Goal: Task Accomplishment & Management: Manage account settings

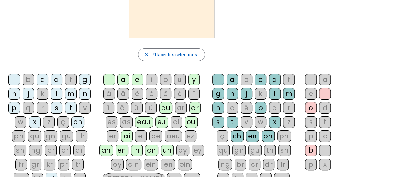
scroll to position [64, 0]
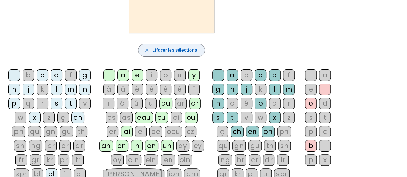
click at [156, 47] on span "Effacer les sélections" at bounding box center [174, 50] width 45 height 8
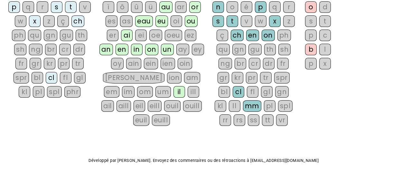
scroll to position [0, 0]
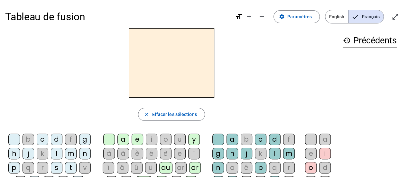
click at [370, 16] on span "Français" at bounding box center [366, 16] width 35 height 13
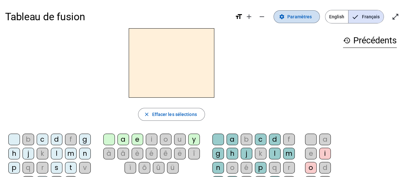
click at [291, 14] on span "Paramètres" at bounding box center [300, 17] width 24 height 8
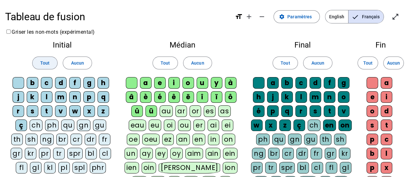
click at [46, 64] on span "Tout" at bounding box center [44, 63] width 9 height 8
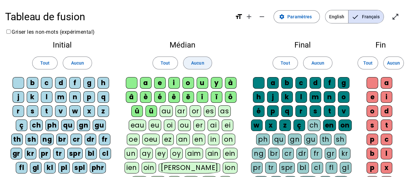
click at [198, 64] on span "Aucun" at bounding box center [197, 63] width 13 height 8
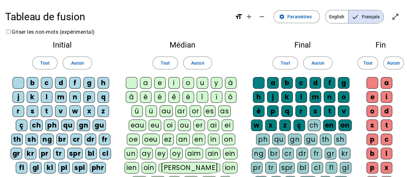
click at [168, 112] on div "au" at bounding box center [166, 112] width 13 height 12
drag, startPoint x: 148, startPoint y: 83, endPoint x: 157, endPoint y: 84, distance: 9.3
click at [148, 83] on div "a" at bounding box center [146, 83] width 12 height 12
click at [160, 84] on div "e" at bounding box center [160, 83] width 12 height 12
drag, startPoint x: 177, startPoint y: 83, endPoint x: 201, endPoint y: 85, distance: 24.2
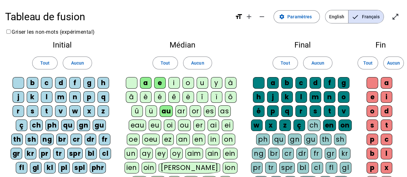
click at [177, 83] on div "i" at bounding box center [174, 83] width 12 height 12
click at [190, 84] on div "o" at bounding box center [189, 83] width 12 height 12
click at [203, 85] on div "u" at bounding box center [203, 83] width 12 height 12
click at [147, 100] on div "è" at bounding box center [146, 97] width 12 height 12
click at [163, 99] on div "é" at bounding box center [160, 97] width 12 height 12
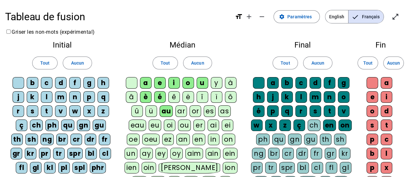
click at [173, 98] on div "ê" at bounding box center [174, 97] width 12 height 12
click at [189, 98] on div "ë" at bounding box center [189, 97] width 12 height 12
drag, startPoint x: 143, startPoint y: 125, endPoint x: 156, endPoint y: 126, distance: 12.6
click at [144, 125] on div "eau" at bounding box center [138, 126] width 18 height 12
click at [160, 126] on div "eu" at bounding box center [155, 126] width 13 height 12
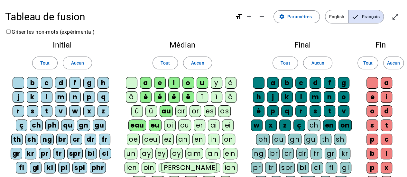
drag, startPoint x: 169, startPoint y: 126, endPoint x: 183, endPoint y: 127, distance: 13.9
click at [169, 127] on div "oi" at bounding box center [170, 126] width 12 height 12
click at [183, 127] on div "ou" at bounding box center [184, 126] width 13 height 12
click at [197, 125] on div "er" at bounding box center [200, 126] width 12 height 12
drag, startPoint x: 211, startPoint y: 126, endPoint x: 220, endPoint y: 126, distance: 9.3
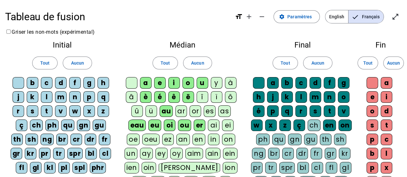
click at [211, 126] on div "ai" at bounding box center [214, 126] width 12 height 12
click at [227, 126] on div "ei" at bounding box center [228, 126] width 12 height 12
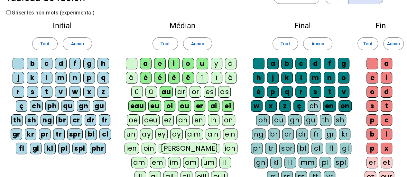
scroll to position [32, 0]
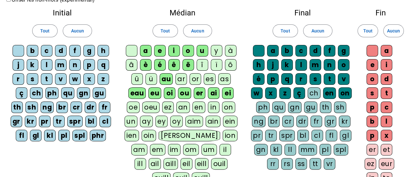
click at [171, 110] on div "ez" at bounding box center [168, 108] width 12 height 12
click at [182, 110] on div "an" at bounding box center [184, 108] width 14 height 12
click at [202, 109] on div "en" at bounding box center [199, 108] width 13 height 12
drag, startPoint x: 211, startPoint y: 108, endPoint x: 229, endPoint y: 108, distance: 18.7
click at [216, 108] on div "in" at bounding box center [214, 108] width 12 height 12
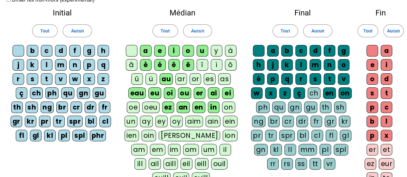
click at [229, 108] on div "on" at bounding box center [228, 108] width 13 height 12
click at [196, 122] on div "aim" at bounding box center [195, 122] width 18 height 12
click at [212, 122] on div "ain" at bounding box center [213, 122] width 15 height 12
click at [230, 120] on div "ein" at bounding box center [231, 122] width 14 height 12
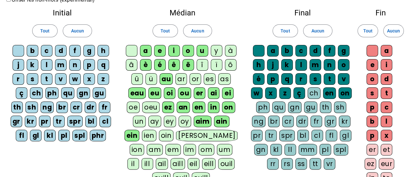
click at [142, 136] on div "ien" at bounding box center [149, 136] width 14 height 12
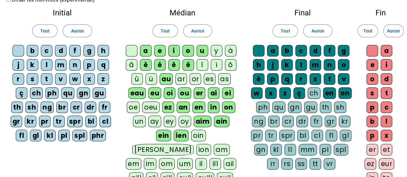
click at [191, 136] on div "oin" at bounding box center [198, 136] width 15 height 12
click at [196, 144] on div "ion" at bounding box center [203, 150] width 15 height 12
click at [214, 144] on div "am" at bounding box center [222, 150] width 16 height 12
click at [141, 158] on div "em" at bounding box center [133, 164] width 15 height 12
click at [196, 158] on div "il" at bounding box center [202, 164] width 12 height 12
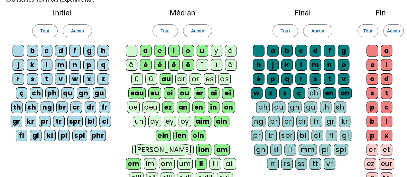
click at [210, 158] on div "ill" at bounding box center [216, 164] width 12 height 12
click at [224, 158] on div "ail" at bounding box center [230, 164] width 13 height 12
click at [144, 173] on div "aill" at bounding box center [136, 179] width 14 height 12
click at [147, 173] on div "eil" at bounding box center [153, 179] width 12 height 12
click at [161, 173] on div "eill" at bounding box center [168, 179] width 14 height 12
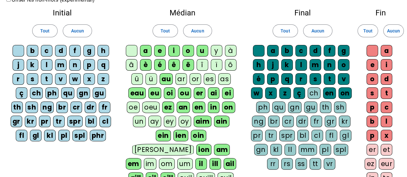
click at [178, 173] on div "ouil" at bounding box center [186, 179] width 16 height 12
drag, startPoint x: 181, startPoint y: 162, endPoint x: 202, endPoint y: 162, distance: 20.3
click at [197, 173] on div "ouill" at bounding box center [206, 179] width 18 height 12
click at [219, 173] on div "euil" at bounding box center [227, 179] width 16 height 12
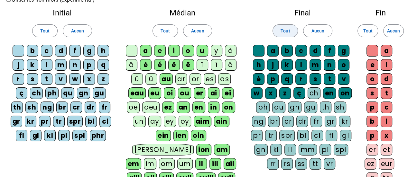
click at [290, 29] on span "Tout" at bounding box center [285, 31] width 9 height 8
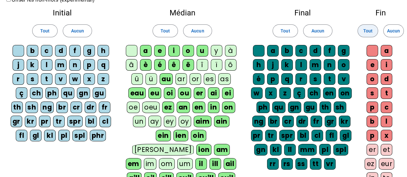
click at [373, 32] on span at bounding box center [368, 30] width 20 height 15
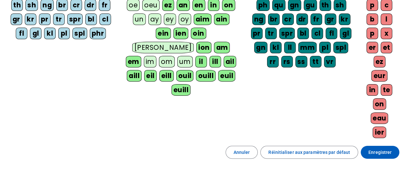
scroll to position [161, 0]
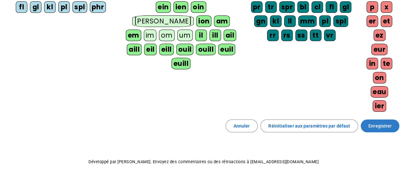
click at [372, 122] on span "Enregistrer" at bounding box center [380, 126] width 23 height 8
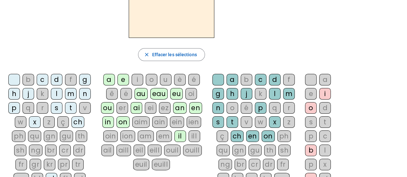
scroll to position [41, 0]
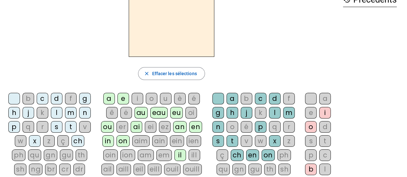
click at [164, 169] on div "ouil" at bounding box center [172, 170] width 16 height 12
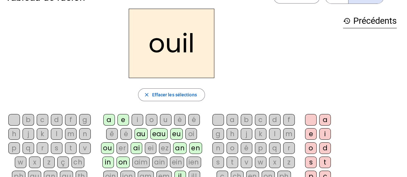
scroll to position [0, 0]
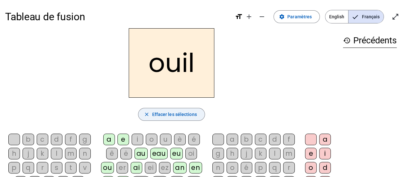
click at [177, 118] on span "Effacer les sélections" at bounding box center [174, 115] width 45 height 8
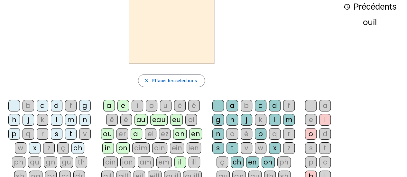
scroll to position [97, 0]
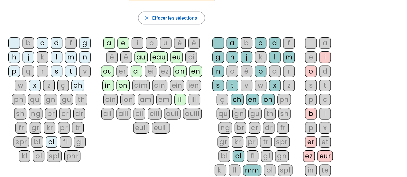
click at [45, 115] on div "br" at bounding box center [51, 114] width 12 height 12
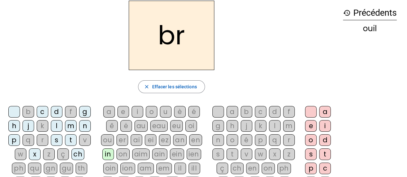
scroll to position [64, 0]
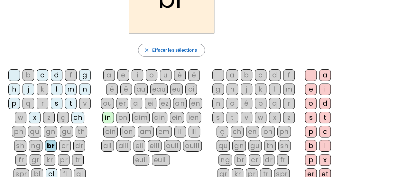
click at [108, 75] on div "a" at bounding box center [109, 76] width 12 height 12
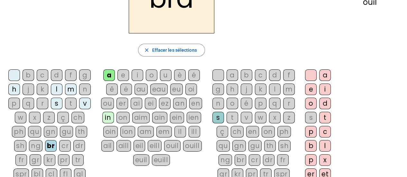
click at [244, 117] on div "v" at bounding box center [247, 118] width 12 height 12
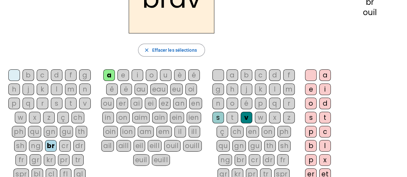
click at [311, 102] on div "o" at bounding box center [311, 104] width 12 height 12
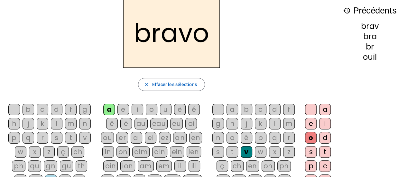
scroll to position [0, 0]
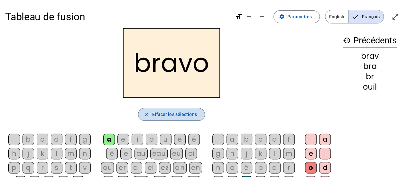
click at [150, 111] on span "button" at bounding box center [172, 114] width 66 height 15
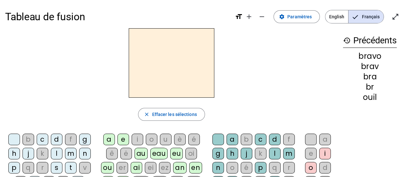
click at [361, 44] on h3 "history Précédents" at bounding box center [370, 40] width 54 height 14
click at [345, 42] on mat-icon "history" at bounding box center [347, 41] width 8 height 8
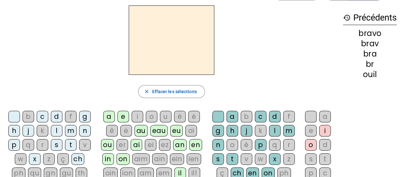
scroll to position [32, 0]
